Goal: Task Accomplishment & Management: Manage account settings

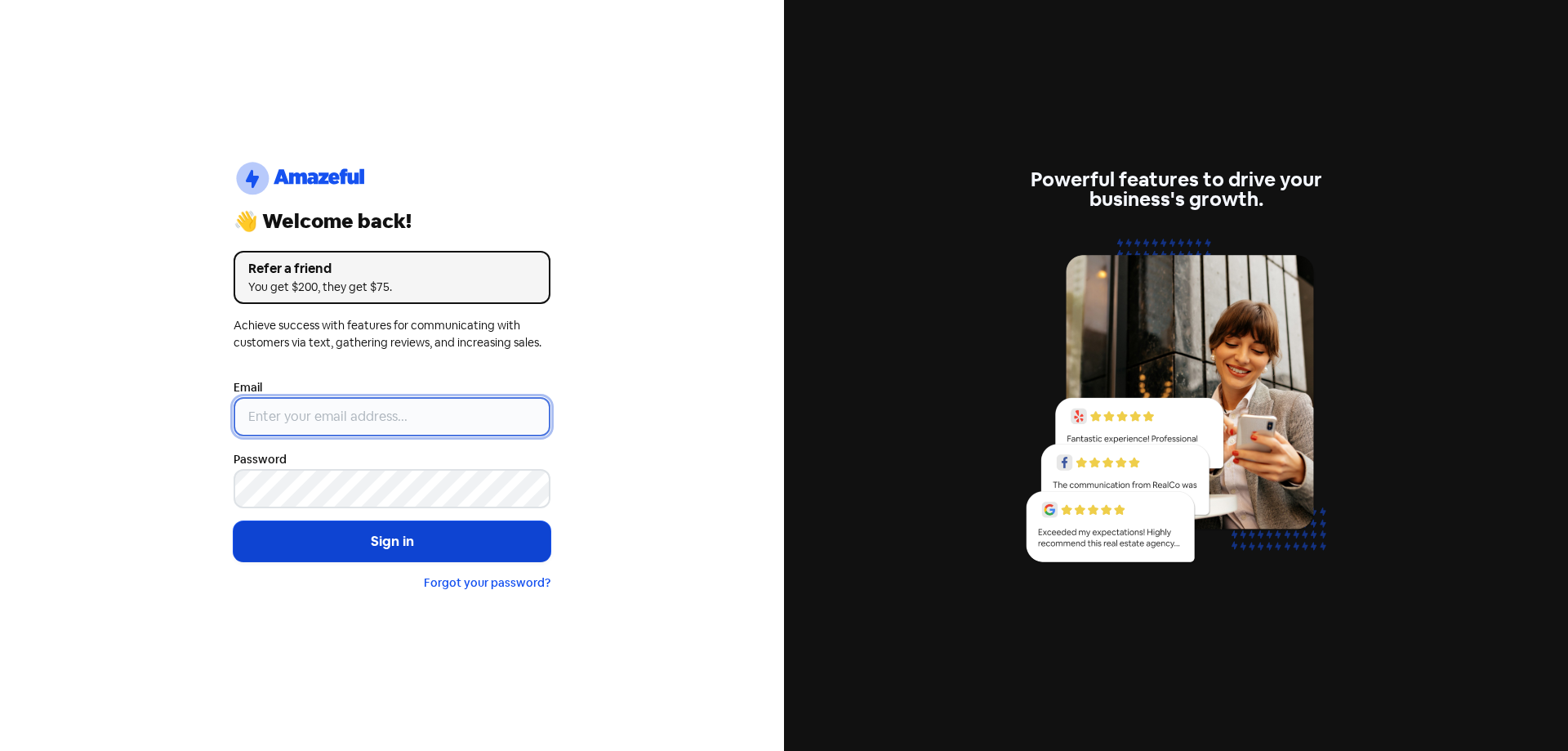
type input "[EMAIL_ADDRESS][DOMAIN_NAME]"
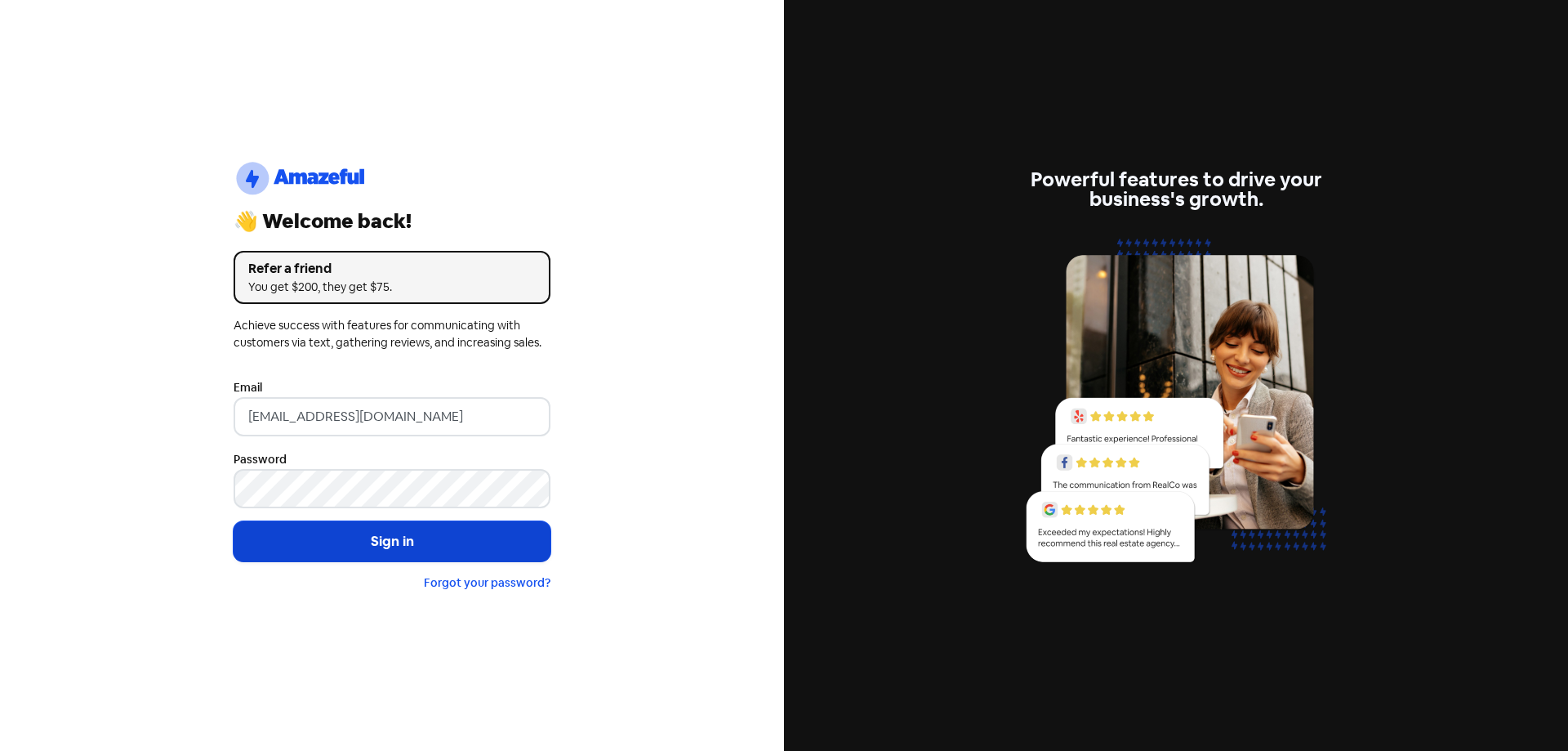
click at [338, 543] on button "Sign in" at bounding box center [392, 542] width 317 height 41
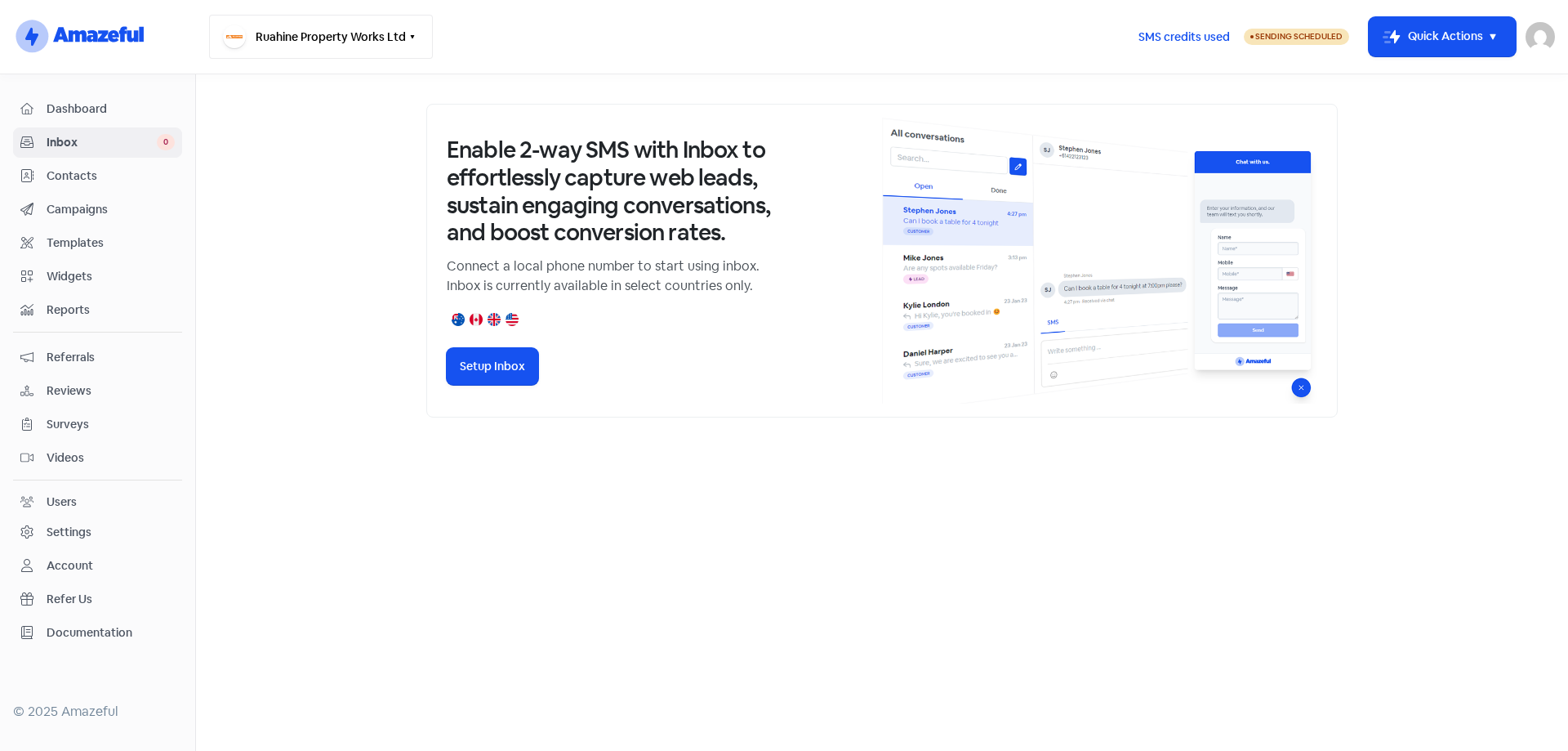
click at [398, 36] on button "Ruahine Property Works Ltd" at bounding box center [320, 37] width 224 height 44
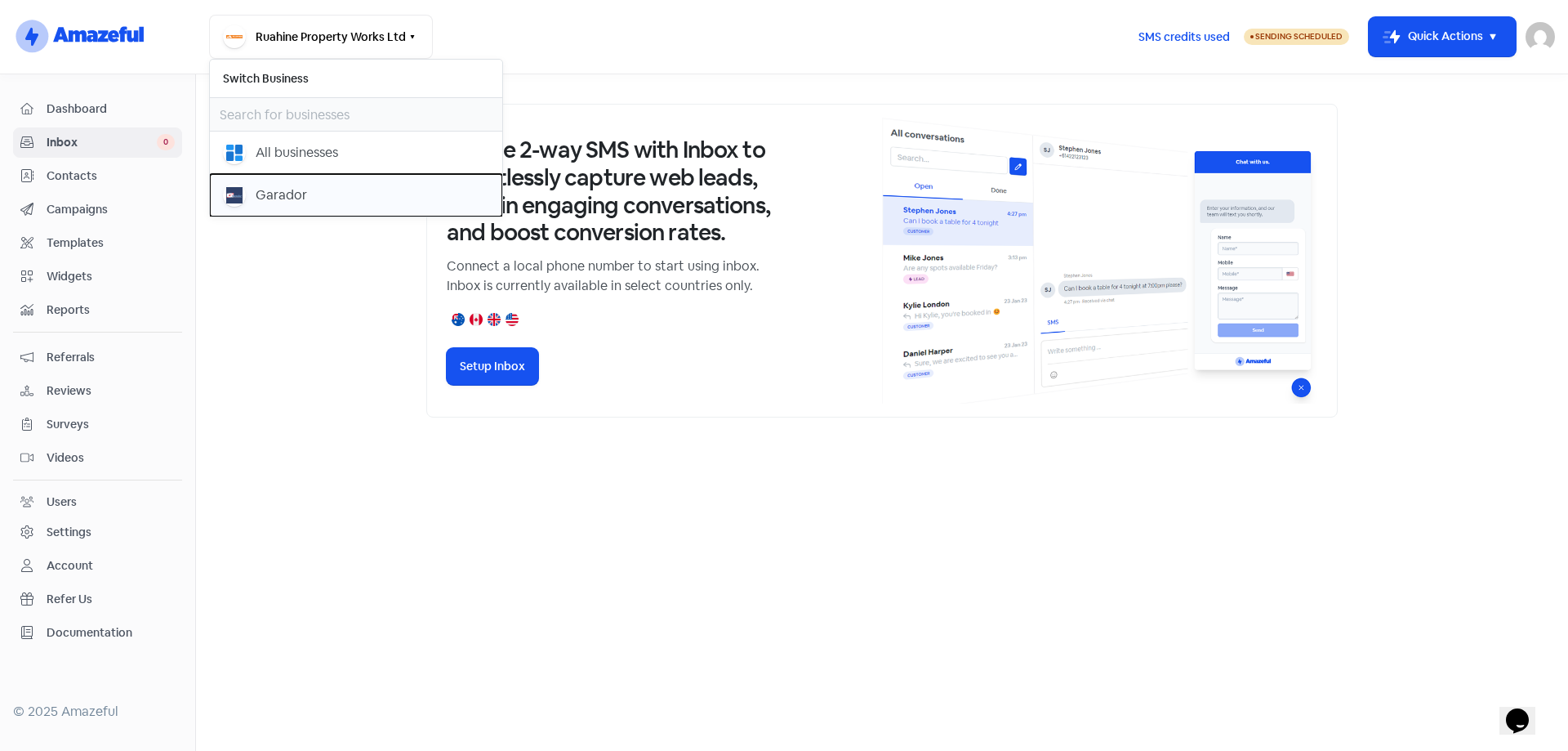
click at [249, 180] on button "Garador" at bounding box center [356, 195] width 293 height 43
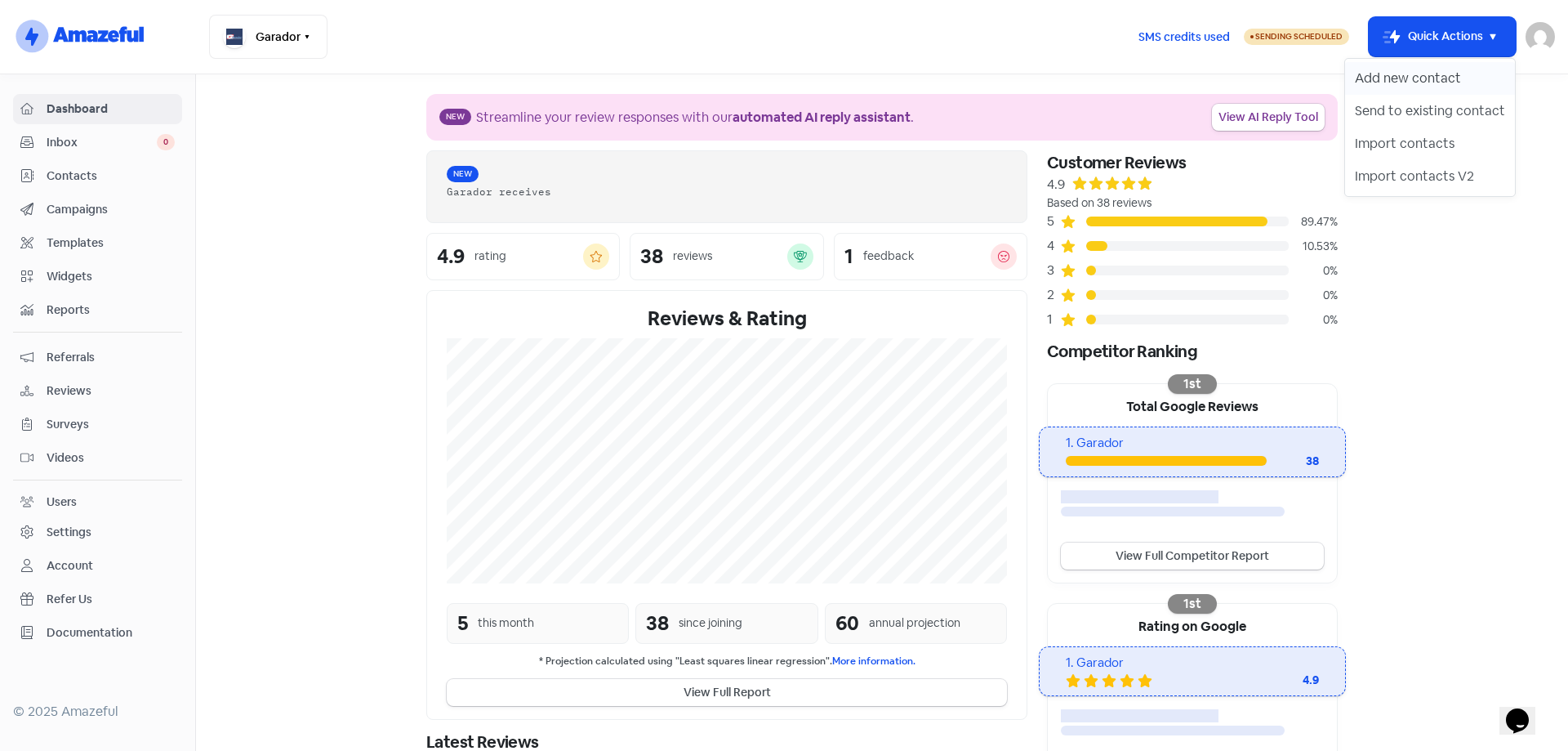
click at [1405, 83] on button "Add new contact" at bounding box center [1429, 79] width 170 height 33
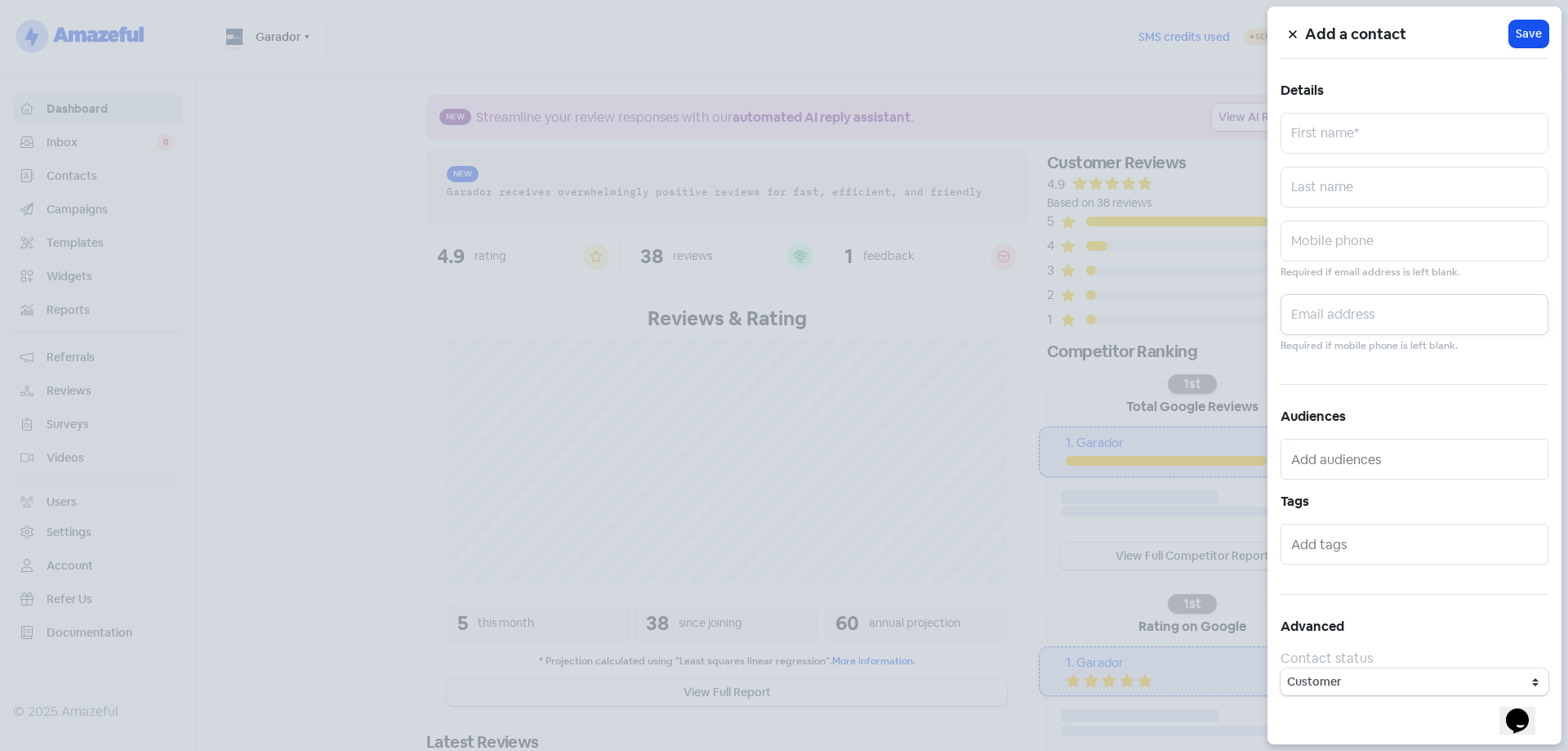
click at [1348, 310] on input "text" at bounding box center [1414, 315] width 268 height 41
paste input "[PERSON_NAME][EMAIL_ADDRESS][PERSON_NAME][DOMAIN_NAME]"
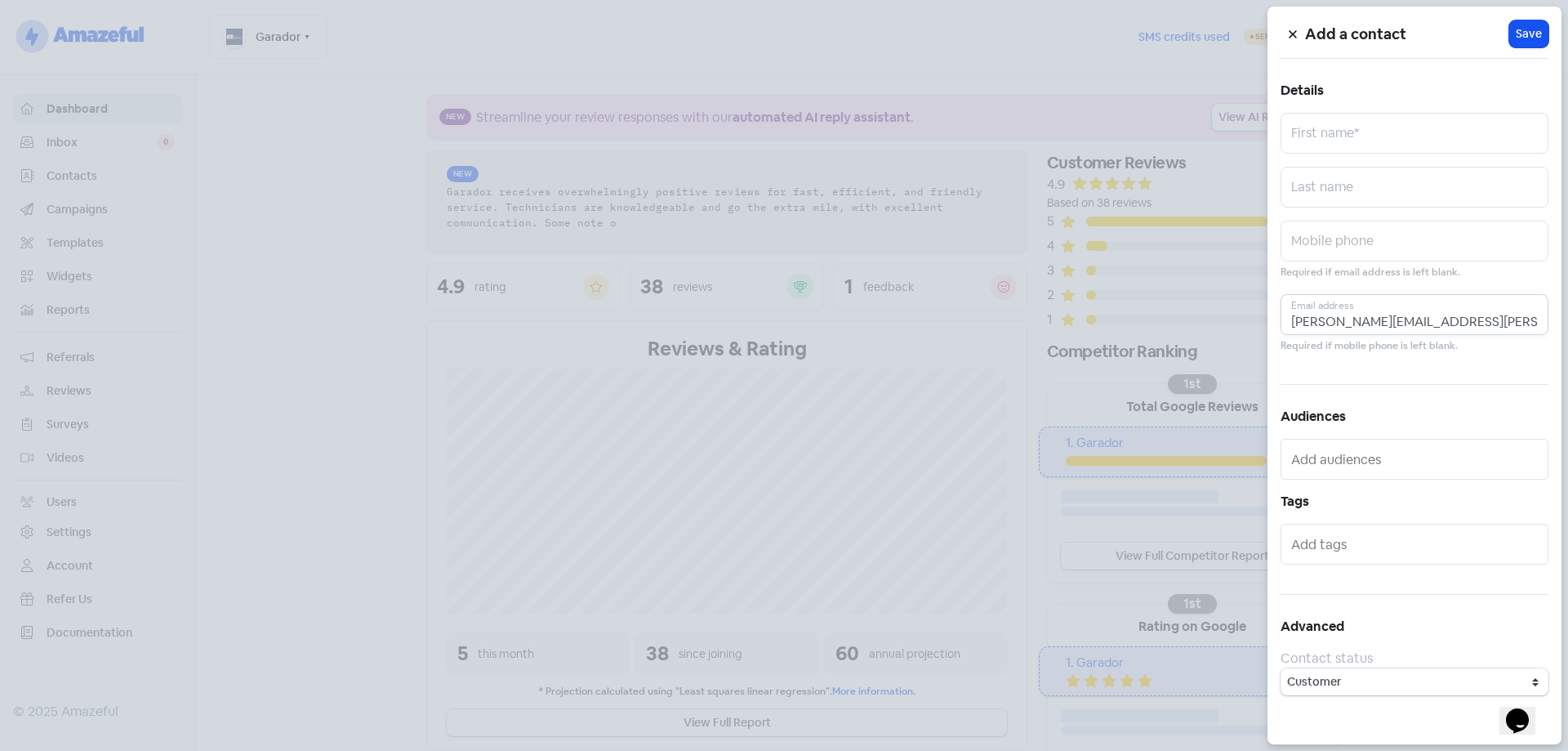
type input "[PERSON_NAME][EMAIL_ADDRESS][PERSON_NAME][DOMAIN_NAME]"
click at [1354, 138] on input "text" at bounding box center [1414, 133] width 268 height 41
type input "[PERSON_NAME]"
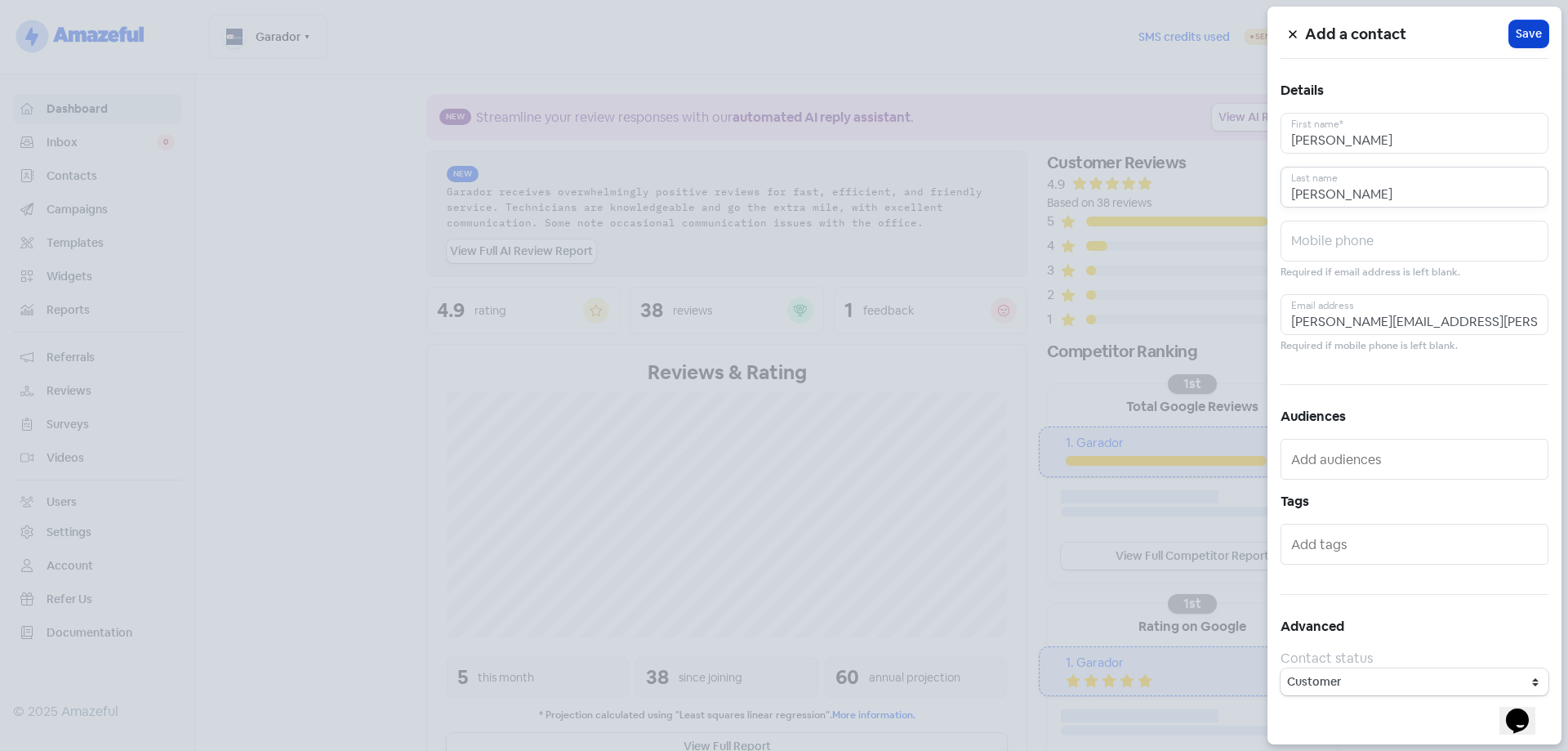
type input "[PERSON_NAME]"
click at [1523, 34] on span "Save" at bounding box center [1529, 34] width 26 height 17
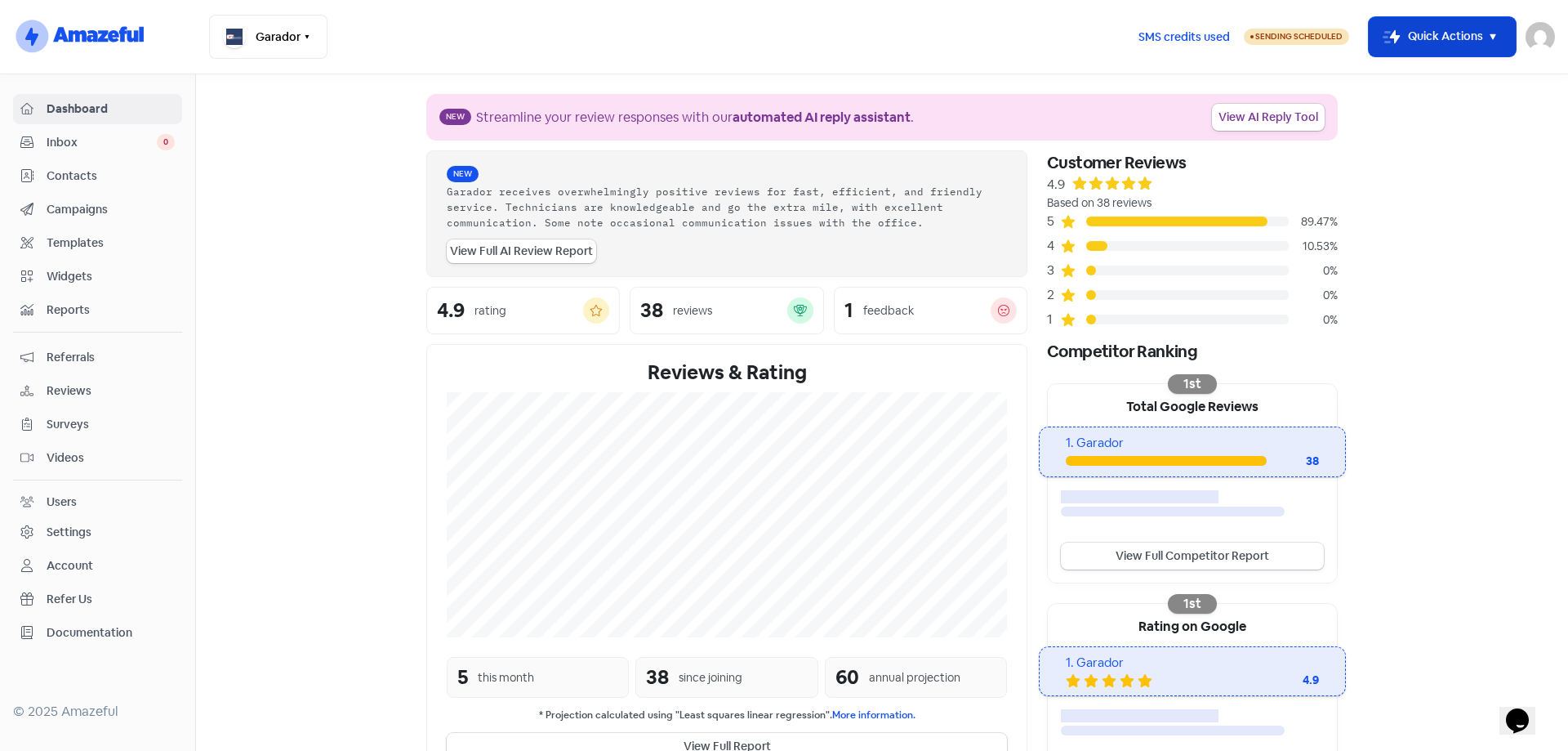
click at [1488, 43] on icon "button" at bounding box center [1493, 37] width 20 height 20
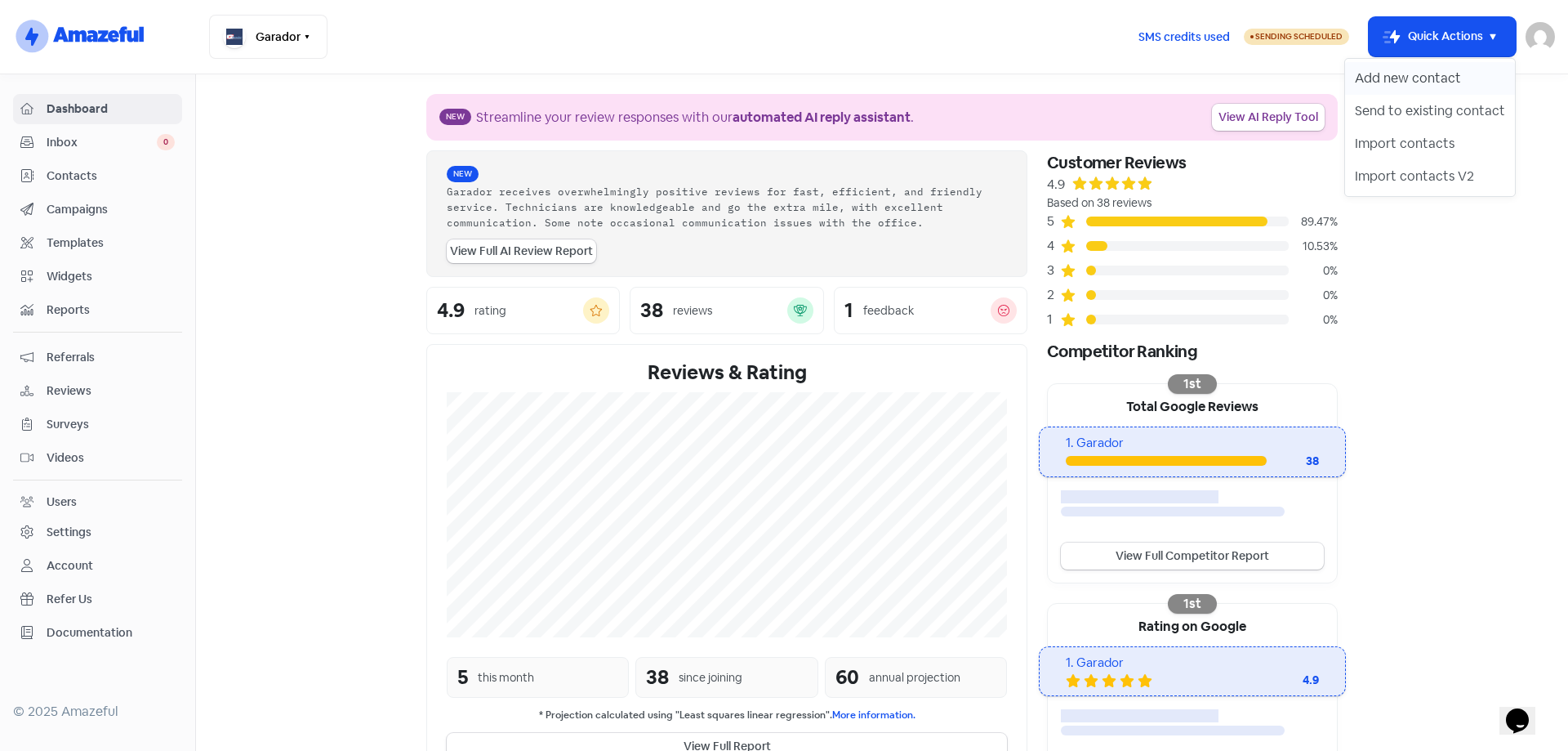
click at [1438, 73] on button "Add new contact" at bounding box center [1429, 79] width 170 height 33
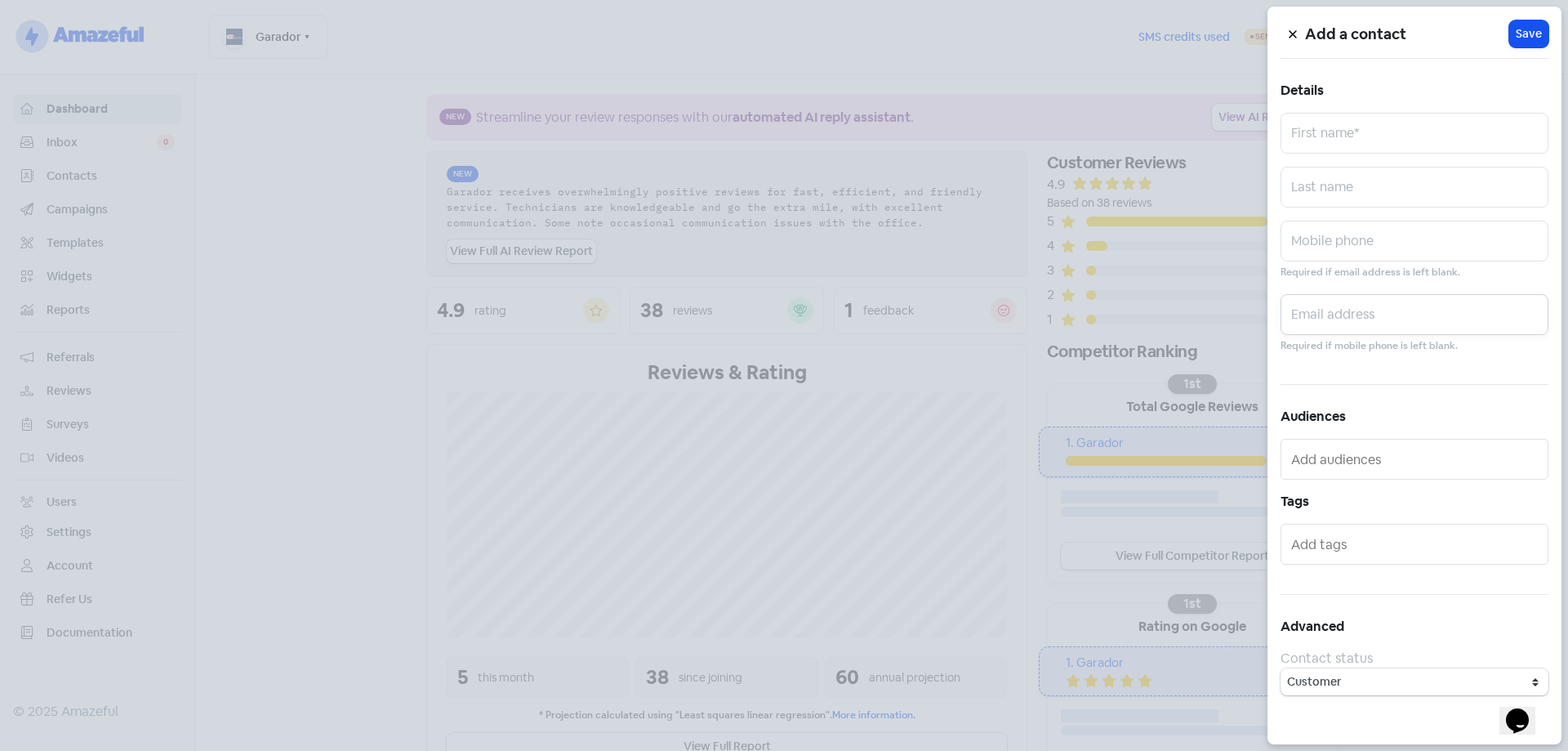
click at [1348, 309] on input "text" at bounding box center [1414, 315] width 268 height 41
paste input "[EMAIL_ADDRESS][DOMAIN_NAME]"
type input "[EMAIL_ADDRESS][DOMAIN_NAME]"
click at [1369, 122] on input "text" at bounding box center [1414, 133] width 268 height 41
type input "[PERSON_NAME]"
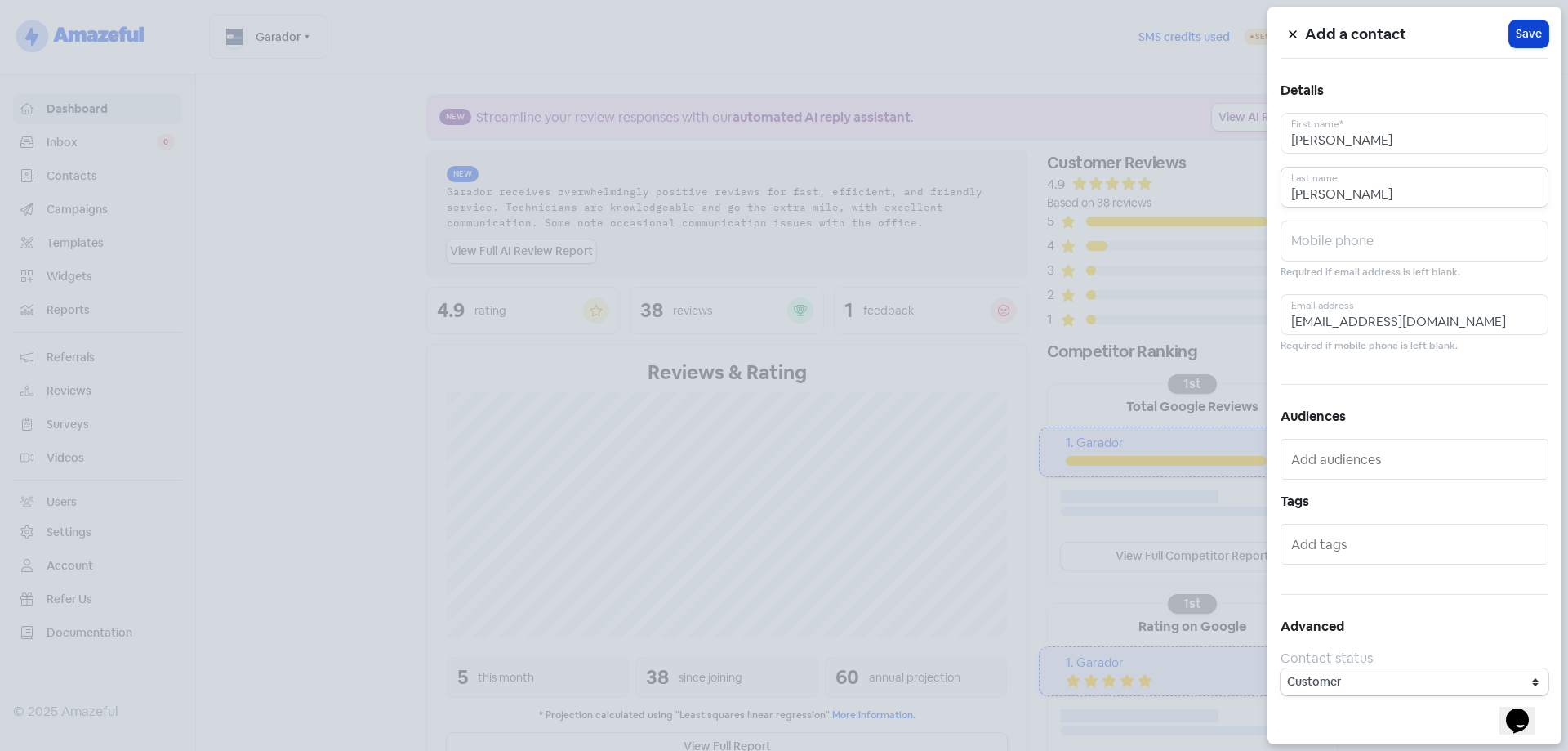
type input "[PERSON_NAME]"
click at [1539, 34] on span "Save" at bounding box center [1529, 34] width 26 height 17
